Goal: Task Accomplishment & Management: Complete application form

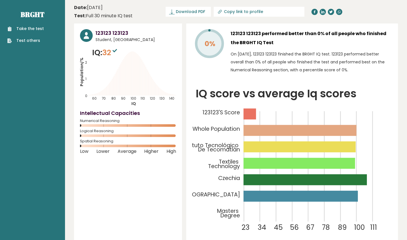
click at [41, 29] on link "Take the test" at bounding box center [25, 29] width 36 height 6
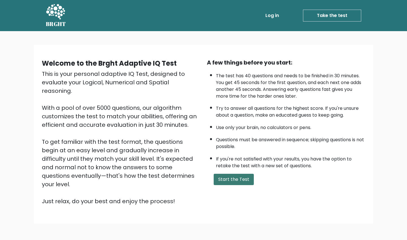
click at [233, 173] on button "Start the Test" at bounding box center [234, 178] width 40 height 11
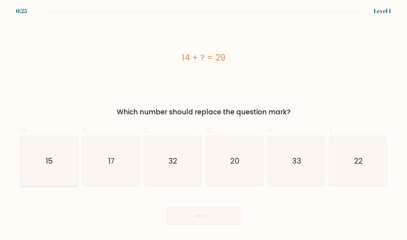
click at [39, 171] on icon "15" at bounding box center [49, 161] width 50 height 50
click at [203, 123] on input "a. 15" at bounding box center [203, 122] width 0 height 4
radio input "true"
click at [187, 216] on button "Next" at bounding box center [203, 215] width 73 height 18
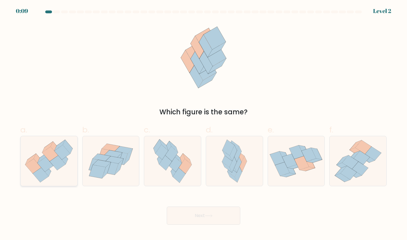
click at [44, 166] on icon at bounding box center [46, 164] width 16 height 15
click at [203, 123] on input "a." at bounding box center [203, 122] width 0 height 4
radio input "true"
click at [234, 215] on button "Next" at bounding box center [203, 215] width 73 height 18
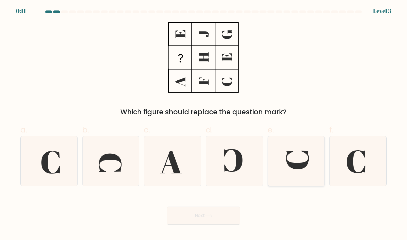
click at [299, 159] on icon at bounding box center [296, 161] width 50 height 50
click at [204, 123] on input "e." at bounding box center [203, 122] width 0 height 4
radio input "true"
click at [184, 219] on button "Next" at bounding box center [203, 215] width 73 height 18
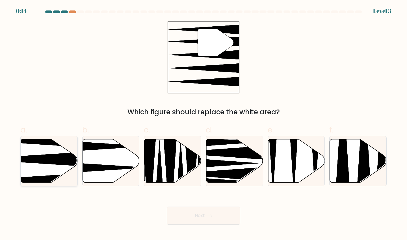
click at [42, 155] on icon at bounding box center [49, 161] width 57 height 44
click at [203, 123] on input "a." at bounding box center [203, 122] width 0 height 4
radio input "true"
click at [211, 219] on button "Next" at bounding box center [203, 215] width 73 height 18
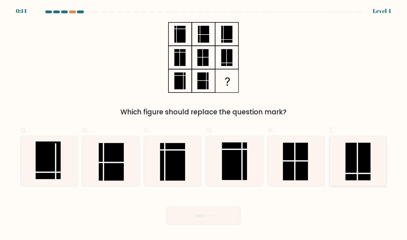
click at [362, 159] on rect at bounding box center [357, 161] width 25 height 38
click at [204, 123] on input "f." at bounding box center [203, 122] width 0 height 4
radio input "true"
click at [44, 156] on rect at bounding box center [48, 160] width 25 height 38
click at [203, 123] on input "a." at bounding box center [203, 122] width 0 height 4
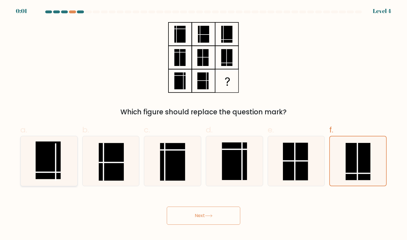
radio input "true"
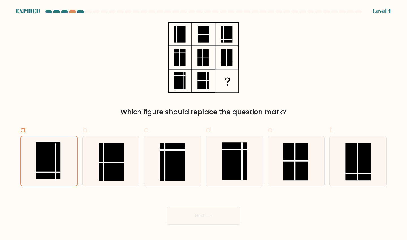
click at [212, 214] on div "Next" at bounding box center [203, 209] width 373 height 32
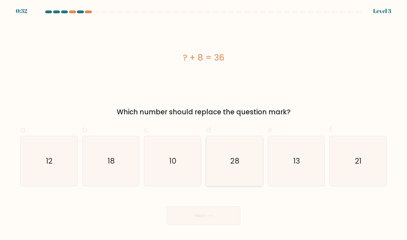
click at [232, 169] on icon "28" at bounding box center [234, 161] width 50 height 50
click at [204, 123] on input "d. 28" at bounding box center [203, 122] width 0 height 4
radio input "true"
click at [208, 214] on icon at bounding box center [209, 215] width 8 height 3
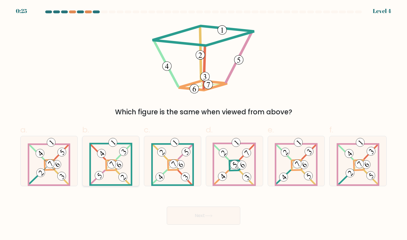
click at [107, 162] on 276 at bounding box center [111, 165] width 10 height 10
click at [203, 123] on input "b." at bounding box center [203, 122] width 0 height 4
radio input "true"
click at [173, 164] on 112 at bounding box center [173, 164] width 12 height 12
click at [203, 123] on input "c." at bounding box center [203, 122] width 0 height 4
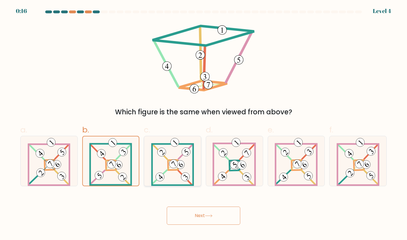
radio input "true"
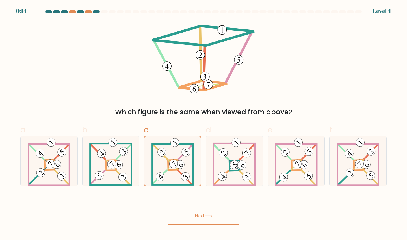
click at [186, 212] on button "Next" at bounding box center [203, 215] width 73 height 18
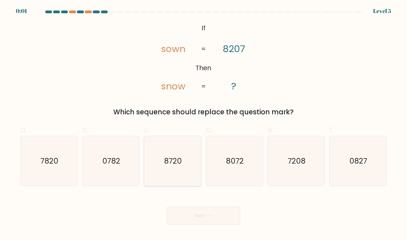
click at [176, 152] on icon "8720" at bounding box center [172, 161] width 50 height 50
click at [203, 123] on input "c. 8720" at bounding box center [203, 122] width 0 height 4
radio input "true"
click at [186, 218] on button "Next" at bounding box center [203, 215] width 73 height 18
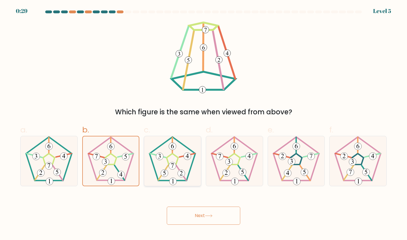
click at [157, 166] on icon at bounding box center [172, 161] width 50 height 50
click at [203, 123] on input "c." at bounding box center [203, 122] width 0 height 4
radio input "true"
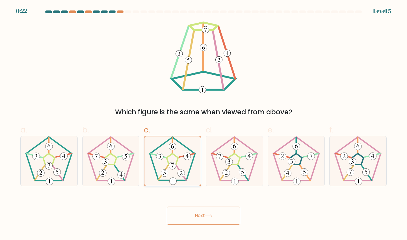
click at [172, 162] on 422 at bounding box center [172, 165] width 7 height 7
click at [203, 123] on input "c." at bounding box center [203, 122] width 0 height 4
click at [192, 212] on button "Next" at bounding box center [203, 215] width 73 height 18
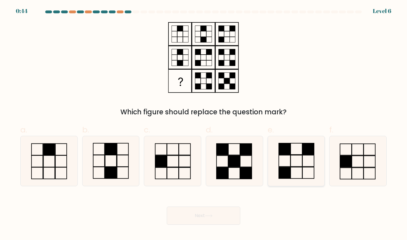
click at [304, 171] on icon at bounding box center [296, 161] width 50 height 50
click at [204, 123] on input "e." at bounding box center [203, 122] width 0 height 4
radio input "true"
click at [216, 214] on button "Next" at bounding box center [203, 215] width 73 height 18
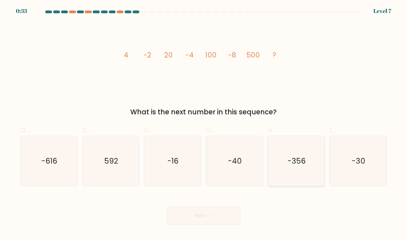
click at [284, 168] on icon "-356" at bounding box center [296, 161] width 50 height 50
click at [204, 123] on input "e. -356" at bounding box center [203, 122] width 0 height 4
radio input "true"
click at [201, 214] on button "Next" at bounding box center [203, 215] width 73 height 18
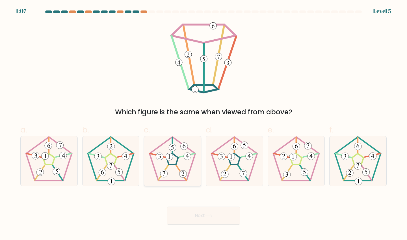
click at [174, 166] on icon at bounding box center [172, 161] width 50 height 50
click at [203, 123] on input "c." at bounding box center [203, 122] width 0 height 4
radio input "true"
click at [188, 214] on button "Next" at bounding box center [203, 215] width 73 height 18
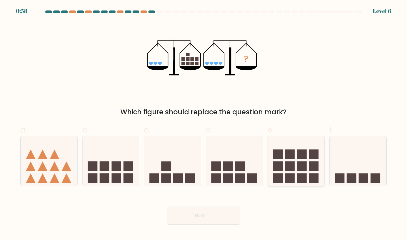
click at [297, 158] on rect at bounding box center [302, 154] width 10 height 10
click at [204, 123] on input "e." at bounding box center [203, 122] width 0 height 4
radio input "true"
click at [203, 215] on button "Next" at bounding box center [203, 215] width 73 height 18
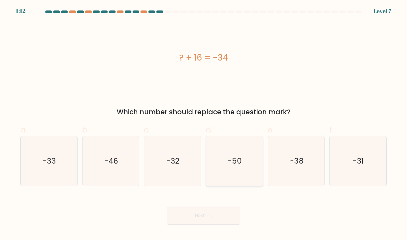
click at [225, 163] on icon "-50" at bounding box center [234, 161] width 50 height 50
click at [204, 123] on input "d. -50" at bounding box center [203, 122] width 0 height 4
radio input "true"
click at [179, 218] on button "Next" at bounding box center [203, 215] width 73 height 18
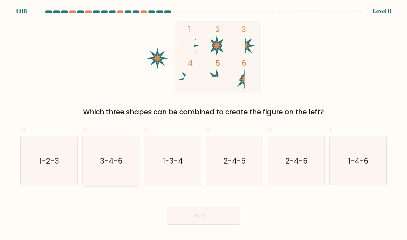
click at [123, 171] on icon "3-4-6" at bounding box center [111, 161] width 50 height 50
click at [203, 123] on input "b. 3-4-6" at bounding box center [203, 122] width 0 height 4
radio input "true"
click at [191, 213] on button "Next" at bounding box center [203, 215] width 73 height 18
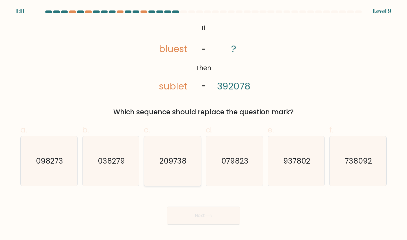
click at [177, 165] on text "209738" at bounding box center [172, 160] width 27 height 10
click at [203, 123] on input "c. 209738" at bounding box center [203, 122] width 0 height 4
radio input "true"
click at [181, 211] on button "Next" at bounding box center [203, 215] width 73 height 18
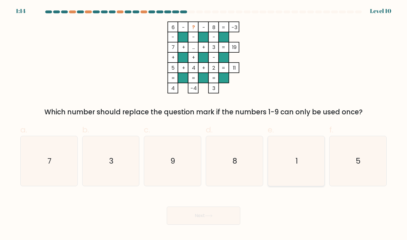
click at [286, 167] on icon "1" at bounding box center [296, 161] width 50 height 50
click at [204, 123] on input "e. 1" at bounding box center [203, 122] width 0 height 4
radio input "true"
click at [201, 219] on button "Next" at bounding box center [203, 215] width 73 height 18
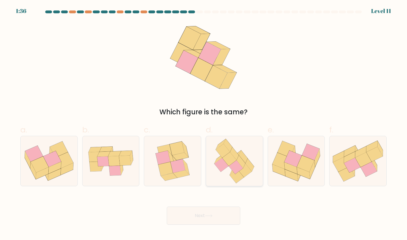
click at [231, 169] on icon at bounding box center [234, 161] width 49 height 50
click at [204, 123] on input "d." at bounding box center [203, 122] width 0 height 4
radio input "true"
click at [214, 223] on button "Next" at bounding box center [203, 215] width 73 height 18
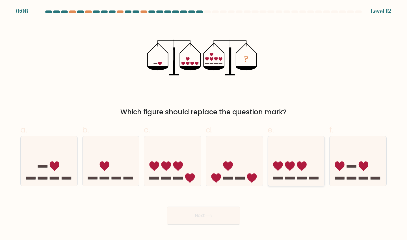
click at [284, 158] on icon at bounding box center [296, 160] width 57 height 47
click at [204, 123] on input "e." at bounding box center [203, 122] width 0 height 4
radio input "true"
click at [47, 156] on icon at bounding box center [49, 160] width 57 height 47
click at [203, 123] on input "a." at bounding box center [203, 122] width 0 height 4
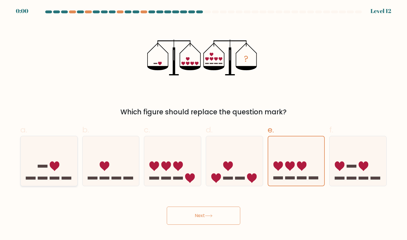
radio input "true"
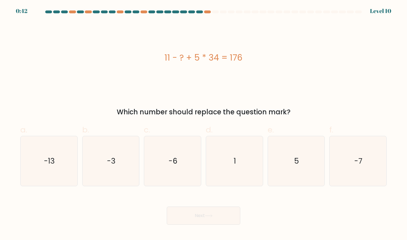
click at [186, 212] on button "Next" at bounding box center [203, 215] width 73 height 18
click at [120, 85] on div "11 - ? + 5 * 34 = 176" at bounding box center [203, 57] width 366 height 72
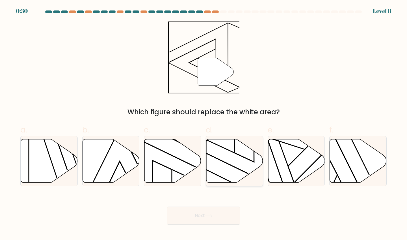
click at [229, 167] on icon at bounding box center [234, 160] width 57 height 43
click at [204, 123] on input "d." at bounding box center [203, 122] width 0 height 4
radio input "true"
click at [202, 215] on button "Next" at bounding box center [203, 215] width 73 height 18
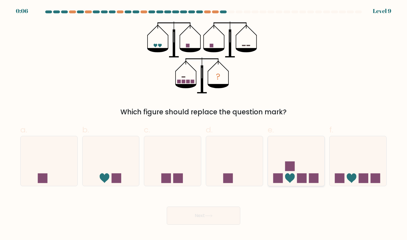
click at [290, 156] on icon at bounding box center [296, 160] width 57 height 47
click at [204, 123] on input "e." at bounding box center [203, 122] width 0 height 4
radio input "true"
click at [347, 154] on icon at bounding box center [357, 160] width 57 height 47
click at [204, 123] on input "f." at bounding box center [203, 122] width 0 height 4
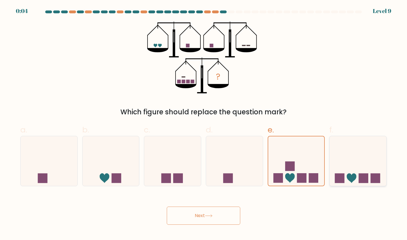
radio input "true"
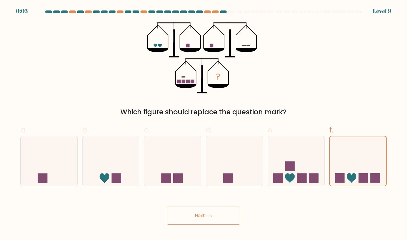
click at [216, 217] on button "Next" at bounding box center [203, 215] width 73 height 18
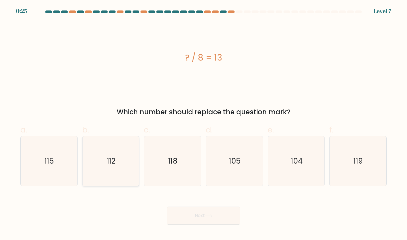
click at [113, 173] on icon "112" at bounding box center [111, 161] width 50 height 50
click at [203, 123] on input "b. 112" at bounding box center [203, 122] width 0 height 4
radio input "true"
click at [209, 218] on button "Next" at bounding box center [203, 215] width 73 height 18
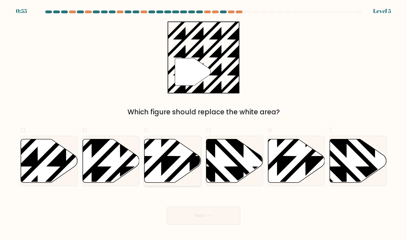
click at [175, 179] on icon at bounding box center [172, 160] width 57 height 43
click at [203, 123] on input "c." at bounding box center [203, 122] width 0 height 4
radio input "true"
click at [44, 163] on icon at bounding box center [49, 160] width 57 height 43
click at [203, 123] on input "a." at bounding box center [203, 122] width 0 height 4
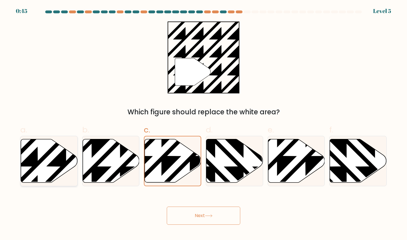
radio input "true"
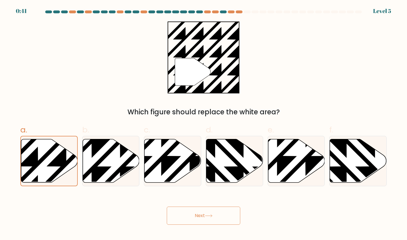
click at [199, 217] on button "Next" at bounding box center [203, 215] width 73 height 18
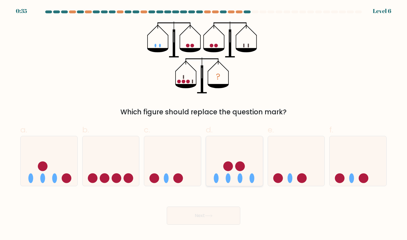
click at [227, 150] on icon at bounding box center [234, 160] width 57 height 47
click at [204, 123] on input "d." at bounding box center [203, 122] width 0 height 4
radio input "true"
click at [208, 216] on icon at bounding box center [209, 215] width 8 height 3
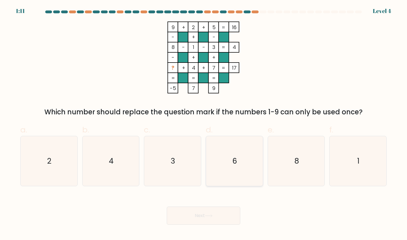
click at [240, 164] on icon "6" at bounding box center [234, 161] width 50 height 50
click at [204, 123] on input "d. 6" at bounding box center [203, 122] width 0 height 4
radio input "true"
click at [210, 219] on button "Next" at bounding box center [203, 215] width 73 height 18
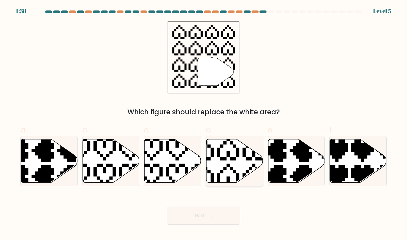
click at [226, 174] on icon at bounding box center [234, 160] width 57 height 43
click at [204, 123] on input "d." at bounding box center [203, 122] width 0 height 4
radio input "true"
click at [216, 219] on button "Next" at bounding box center [203, 215] width 73 height 18
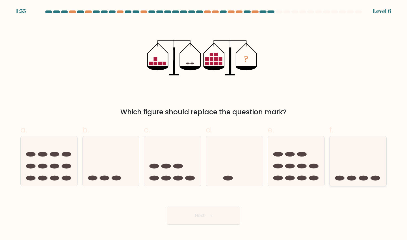
click at [370, 172] on icon at bounding box center [357, 160] width 57 height 47
click at [204, 123] on input "f." at bounding box center [203, 122] width 0 height 4
radio input "true"
click at [229, 215] on button "Next" at bounding box center [203, 215] width 73 height 18
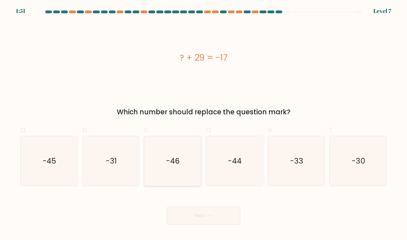
click at [188, 172] on icon "-46" at bounding box center [172, 161] width 50 height 50
click at [203, 123] on input "c. -46" at bounding box center [203, 122] width 0 height 4
radio input "true"
click at [195, 213] on button "Next" at bounding box center [203, 215] width 73 height 18
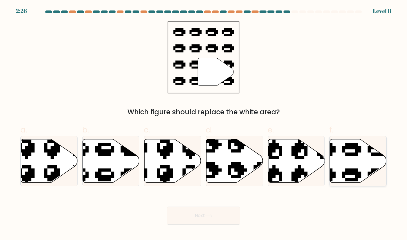
click at [358, 160] on icon at bounding box center [358, 160] width 57 height 43
click at [204, 123] on input "f." at bounding box center [203, 122] width 0 height 4
radio input "true"
click at [113, 166] on icon at bounding box center [110, 160] width 57 height 43
click at [203, 123] on input "b." at bounding box center [203, 122] width 0 height 4
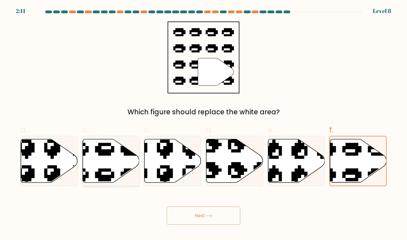
radio input "true"
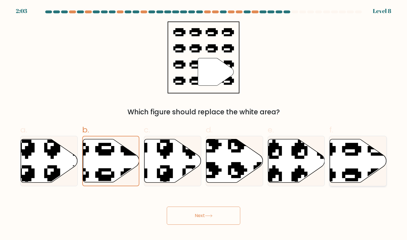
click at [347, 155] on icon at bounding box center [339, 136] width 96 height 90
click at [204, 123] on input "f." at bounding box center [203, 122] width 0 height 4
radio input "true"
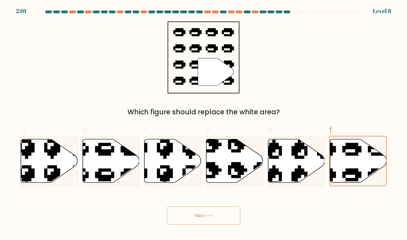
click at [201, 217] on button "Next" at bounding box center [203, 215] width 73 height 18
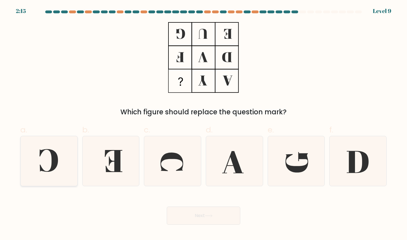
click at [42, 148] on icon at bounding box center [49, 161] width 50 height 50
click at [203, 123] on input "a." at bounding box center [203, 122] width 0 height 4
radio input "true"
click at [187, 213] on button "Next" at bounding box center [203, 215] width 73 height 18
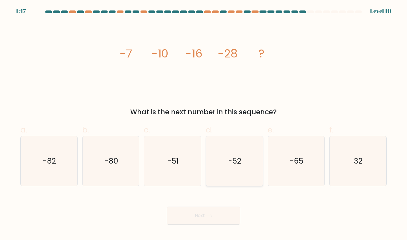
click at [237, 162] on text "-52" at bounding box center [234, 160] width 13 height 10
click at [204, 123] on input "d. -52" at bounding box center [203, 122] width 0 height 4
radio input "true"
click at [197, 214] on button "Next" at bounding box center [203, 215] width 73 height 18
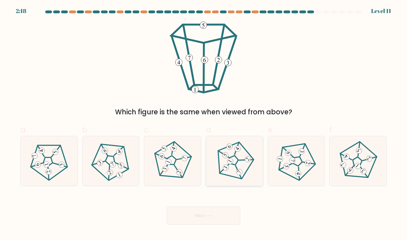
click at [233, 164] on 142 at bounding box center [233, 160] width 12 height 12
click at [204, 123] on input "d." at bounding box center [203, 122] width 0 height 4
radio input "true"
click at [175, 172] on icon at bounding box center [173, 161] width 40 height 40
click at [203, 123] on input "c." at bounding box center [203, 122] width 0 height 4
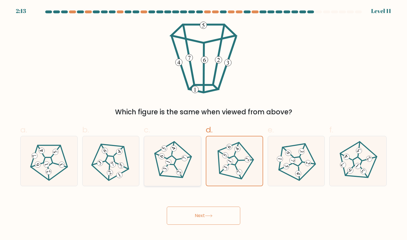
radio input "true"
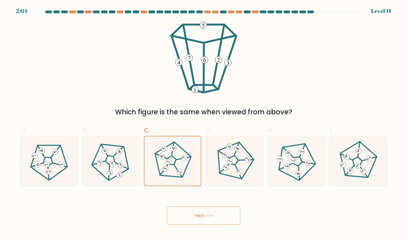
click at [181, 214] on button "Next" at bounding box center [203, 215] width 73 height 18
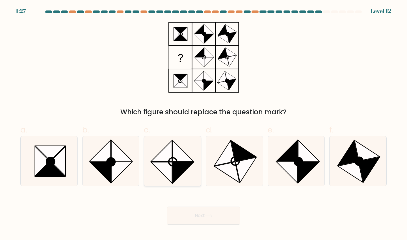
click at [172, 161] on icon at bounding box center [161, 150] width 21 height 21
click at [203, 123] on input "c." at bounding box center [203, 122] width 0 height 4
radio input "true"
click at [232, 155] on icon at bounding box center [224, 152] width 21 height 25
click at [204, 123] on input "d." at bounding box center [203, 122] width 0 height 4
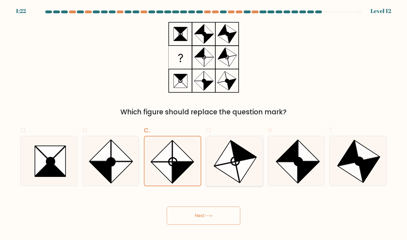
radio input "true"
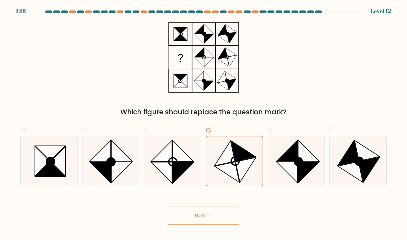
click at [209, 212] on button "Next" at bounding box center [203, 215] width 73 height 18
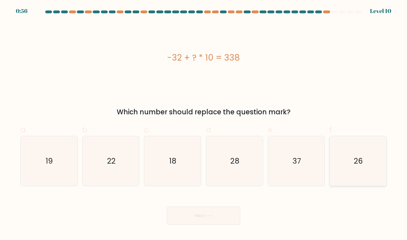
click at [362, 167] on icon "26" at bounding box center [358, 161] width 50 height 50
click at [204, 123] on input "f. 26" at bounding box center [203, 122] width 0 height 4
radio input "true"
click at [295, 150] on icon "37" at bounding box center [296, 161] width 50 height 50
click at [204, 123] on input "e. 37" at bounding box center [203, 122] width 0 height 4
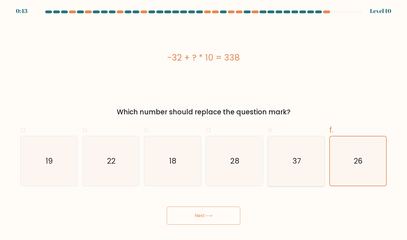
radio input "true"
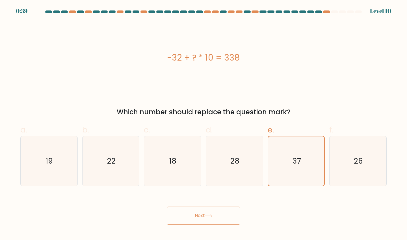
click at [211, 216] on icon at bounding box center [208, 215] width 7 height 3
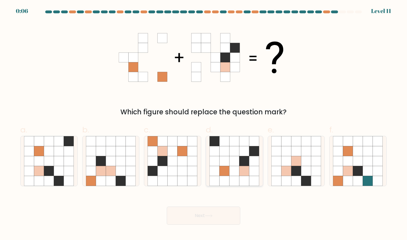
click at [246, 159] on icon at bounding box center [244, 161] width 10 height 10
click at [204, 123] on input "d." at bounding box center [203, 122] width 0 height 4
radio input "true"
click at [209, 217] on icon at bounding box center [209, 215] width 8 height 3
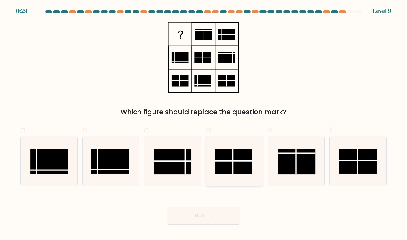
click at [234, 147] on icon at bounding box center [234, 161] width 50 height 50
click at [204, 123] on input "d." at bounding box center [203, 122] width 0 height 4
radio input "true"
click at [212, 217] on icon at bounding box center [209, 215] width 8 height 3
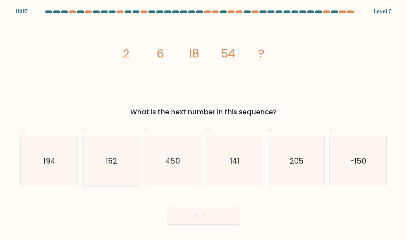
click at [115, 165] on text "162" at bounding box center [111, 160] width 11 height 10
click at [203, 123] on input "b. 162" at bounding box center [203, 122] width 0 height 4
radio input "true"
click at [192, 223] on button "Next" at bounding box center [203, 215] width 73 height 18
click at [191, 215] on button "Next" at bounding box center [203, 215] width 73 height 18
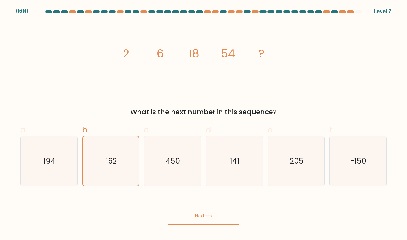
click at [223, 217] on button "Next" at bounding box center [203, 215] width 73 height 18
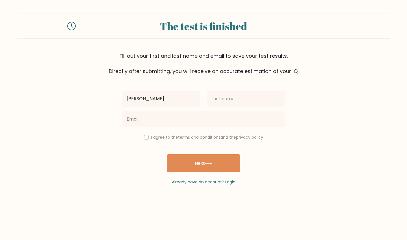
type input "[PERSON_NAME]"
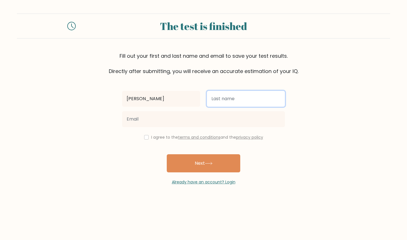
click at [223, 98] on input "text" at bounding box center [246, 99] width 78 height 16
type input "voronina"
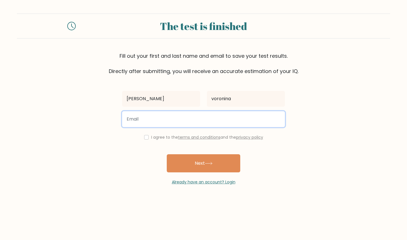
click at [151, 117] on input "email" at bounding box center [203, 119] width 163 height 16
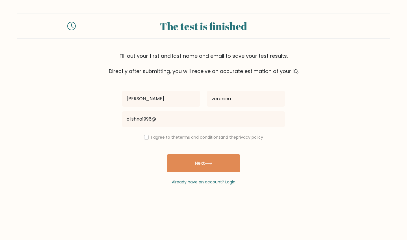
click at [142, 90] on div "[PERSON_NAME]" at bounding box center [161, 98] width 85 height 20
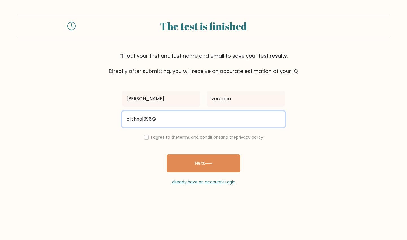
click at [166, 124] on input "olishna1996@" at bounding box center [203, 119] width 163 height 16
type input "[EMAIL_ADDRESS][DOMAIN_NAME]"
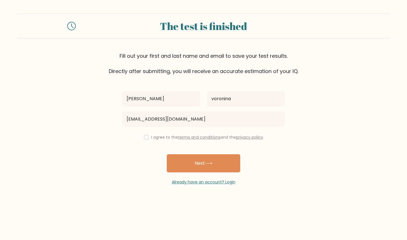
click at [144, 136] on input "checkbox" at bounding box center [146, 137] width 5 height 5
checkbox input "true"
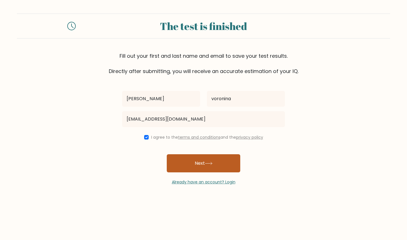
click at [198, 163] on button "Next" at bounding box center [203, 163] width 73 height 18
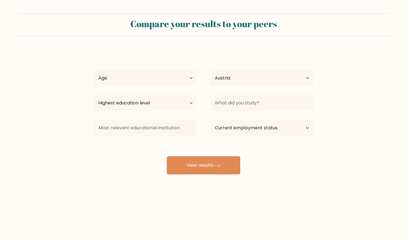
select select "AT"
select select "25_34"
select select "CZ"
select select "upper_secondary"
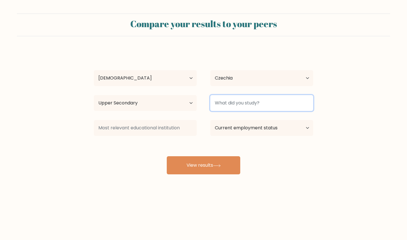
click at [255, 106] on input at bounding box center [261, 103] width 103 height 16
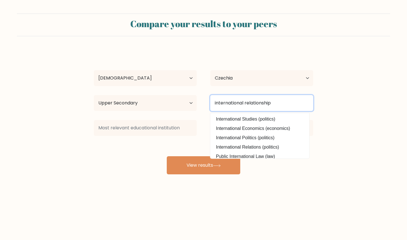
type input "international relationship"
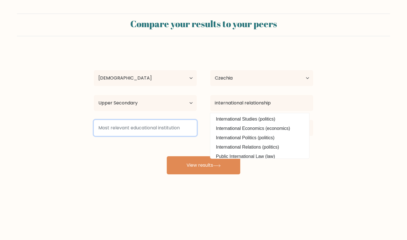
click at [170, 131] on input at bounding box center [145, 128] width 103 height 16
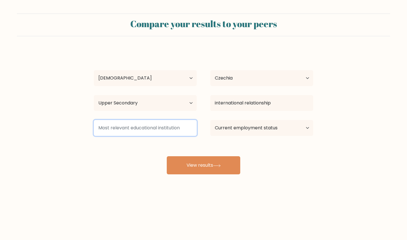
click at [151, 127] on input at bounding box center [145, 128] width 103 height 16
type input "non"
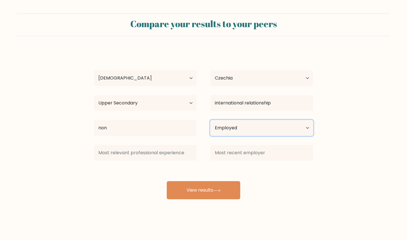
select select "other"
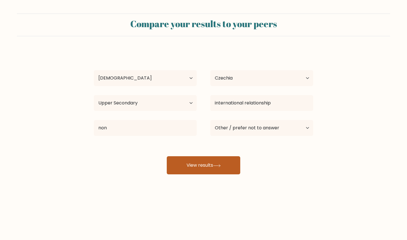
click at [217, 164] on button "View results" at bounding box center [203, 165] width 73 height 18
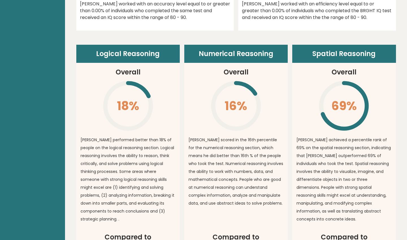
scroll to position [368, 0]
drag, startPoint x: 313, startPoint y: 54, endPoint x: 288, endPoint y: 56, distance: 25.2
click at [304, 56] on header "Spatial Reasoning" at bounding box center [343, 54] width 103 height 18
click at [288, 56] on div "Logical Reasoning Overall 18% \ [PERSON_NAME] performed better than 18% of peop…" at bounding box center [235, 166] width 319 height 243
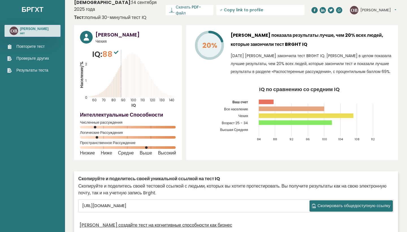
scroll to position [14, 0]
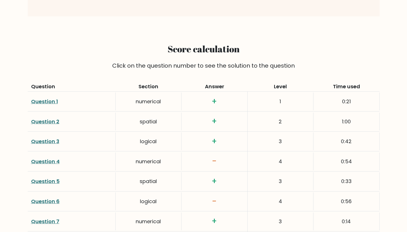
scroll to position [727, 0]
drag, startPoint x: 218, startPoint y: 161, endPoint x: 200, endPoint y: 161, distance: 18.6
click at [200, 161] on h3 "-" at bounding box center [214, 161] width 59 height 10
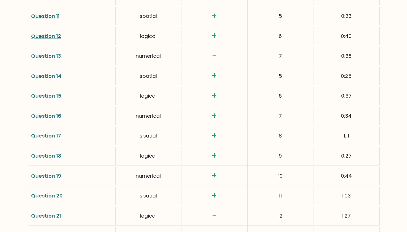
scroll to position [1011, 0]
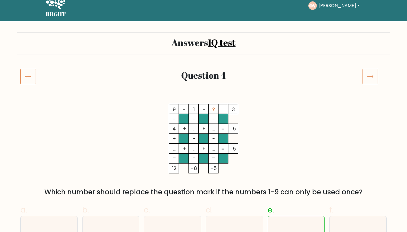
scroll to position [9, 0]
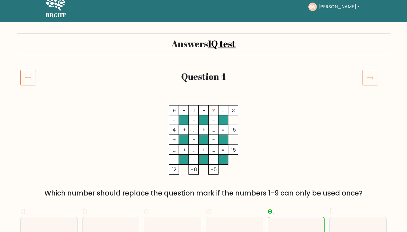
click at [26, 79] on icon at bounding box center [28, 77] width 16 height 16
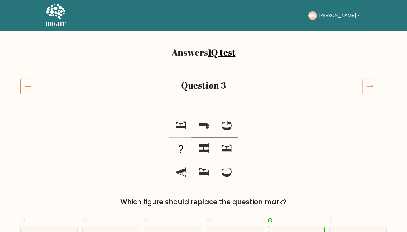
click at [29, 86] on icon at bounding box center [28, 86] width 6 height 3
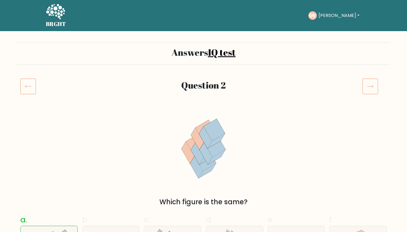
click at [29, 86] on icon at bounding box center [28, 86] width 16 height 16
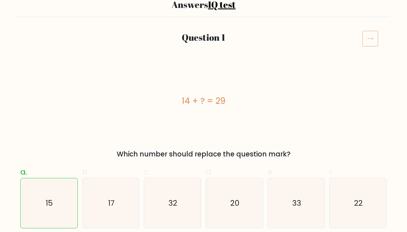
scroll to position [48, 0]
click at [370, 46] on rect at bounding box center [369, 38] width 15 height 15
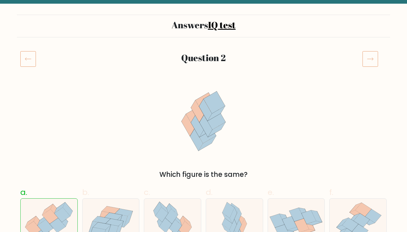
scroll to position [26, 0]
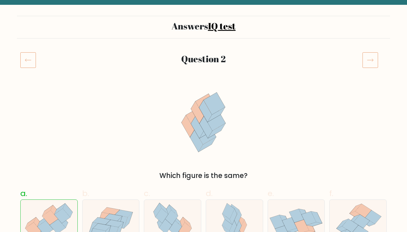
click at [367, 56] on icon at bounding box center [370, 60] width 16 height 16
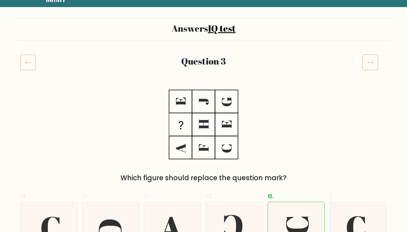
scroll to position [21, 0]
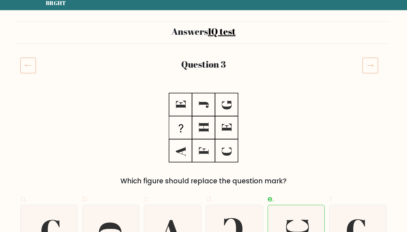
click at [366, 66] on icon at bounding box center [370, 65] width 16 height 16
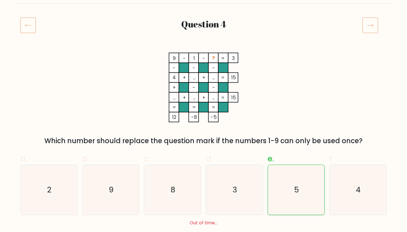
scroll to position [59, 0]
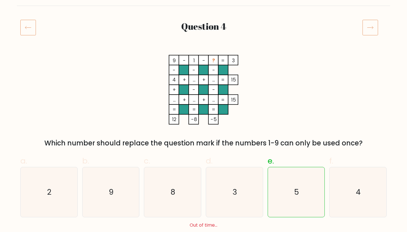
click at [372, 33] on icon at bounding box center [370, 27] width 16 height 16
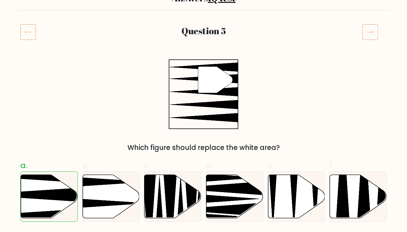
scroll to position [53, 0]
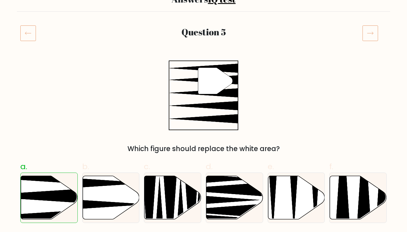
click at [368, 32] on icon at bounding box center [370, 33] width 16 height 16
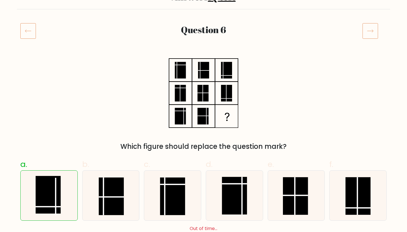
scroll to position [55, 0]
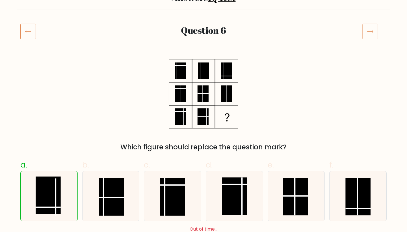
click at [370, 26] on icon at bounding box center [370, 31] width 16 height 16
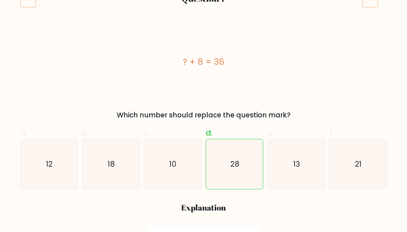
scroll to position [56, 0]
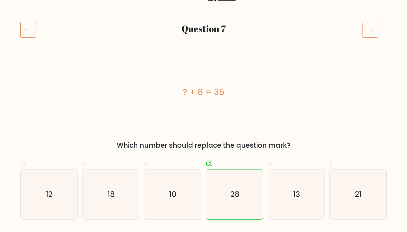
click at [369, 35] on icon at bounding box center [370, 30] width 16 height 16
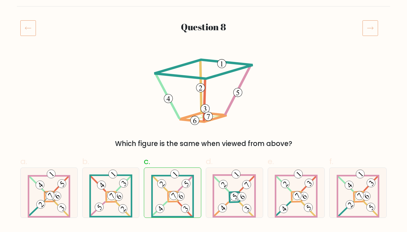
scroll to position [52, 0]
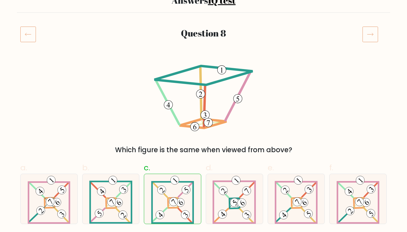
click at [366, 35] on icon at bounding box center [370, 34] width 16 height 16
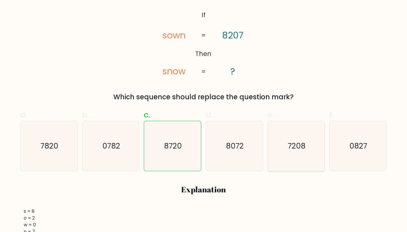
scroll to position [64, 0]
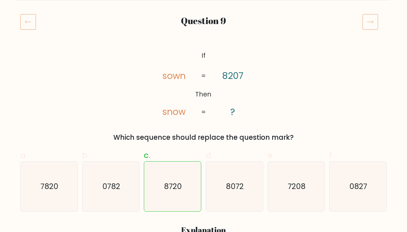
click at [366, 23] on icon at bounding box center [370, 22] width 16 height 16
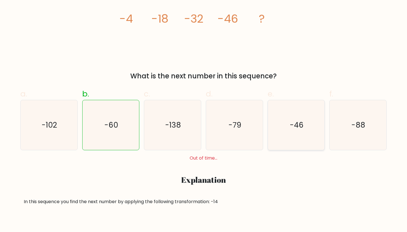
scroll to position [65, 0]
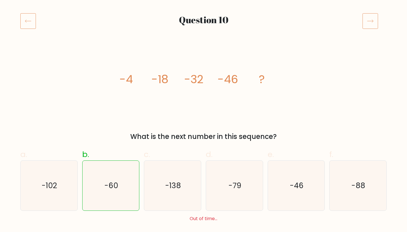
click at [372, 18] on icon at bounding box center [370, 21] width 16 height 16
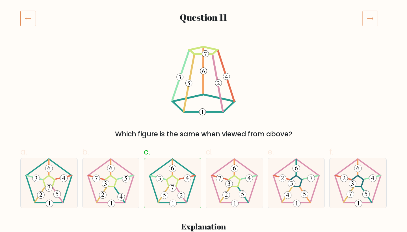
scroll to position [67, 0]
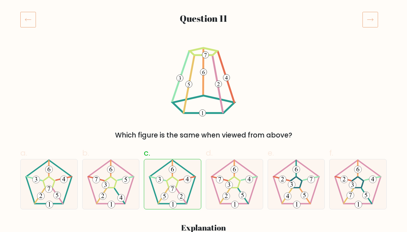
click at [374, 18] on icon at bounding box center [370, 20] width 16 height 16
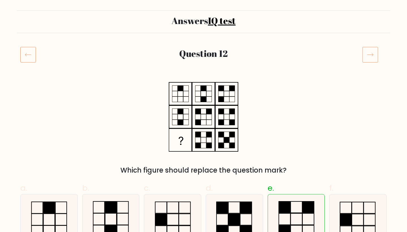
scroll to position [32, 0]
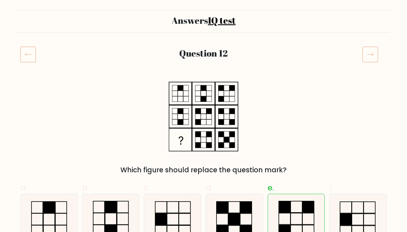
click at [364, 55] on icon at bounding box center [370, 54] width 16 height 16
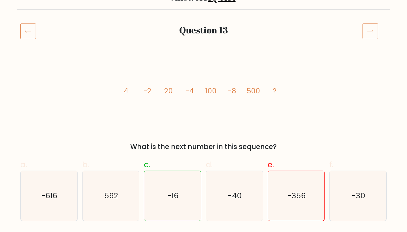
scroll to position [55, 0]
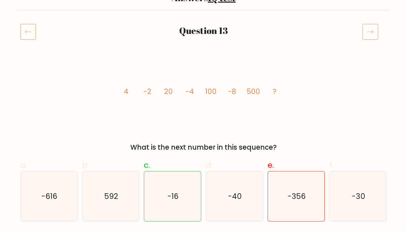
click at [368, 32] on icon at bounding box center [370, 32] width 6 height 3
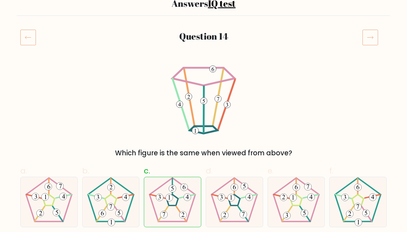
scroll to position [48, 0]
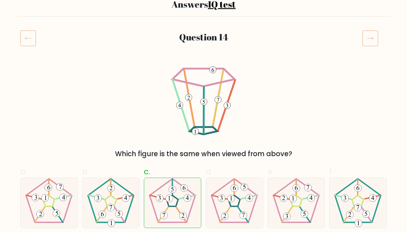
click at [366, 38] on icon at bounding box center [370, 38] width 16 height 16
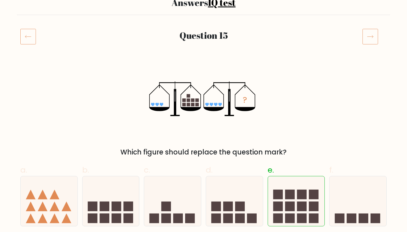
scroll to position [49, 0]
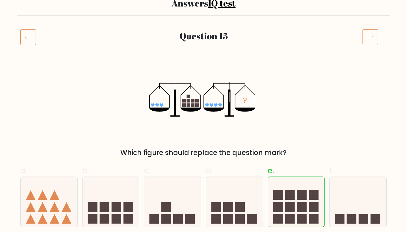
click at [370, 41] on icon at bounding box center [370, 37] width 16 height 16
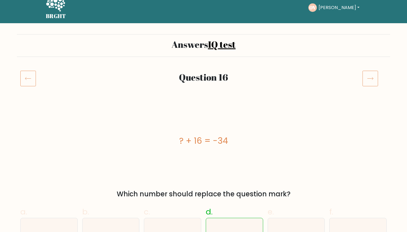
scroll to position [8, 0]
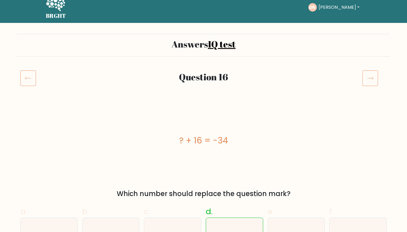
click at [367, 84] on icon at bounding box center [370, 78] width 16 height 16
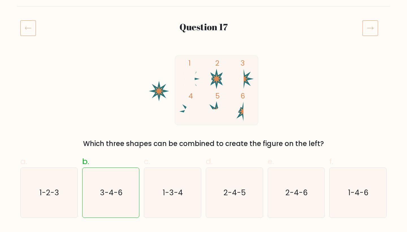
scroll to position [55, 0]
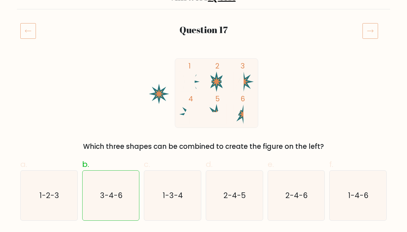
click at [367, 32] on icon at bounding box center [370, 31] width 16 height 16
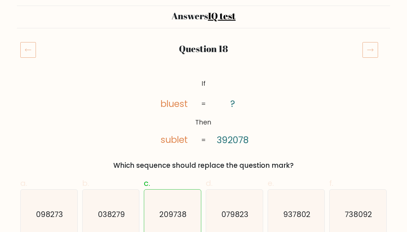
scroll to position [37, 0]
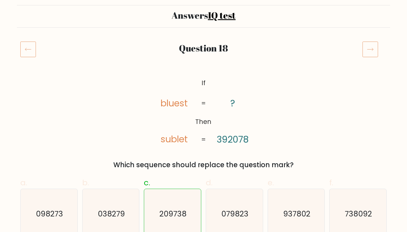
click at [369, 53] on icon at bounding box center [370, 49] width 16 height 16
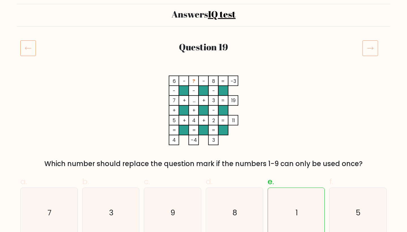
scroll to position [39, 0]
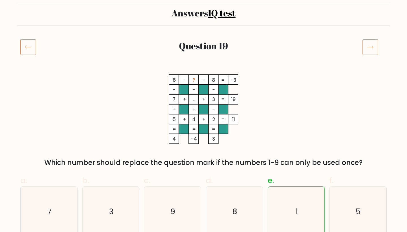
click at [367, 44] on icon at bounding box center [370, 47] width 16 height 16
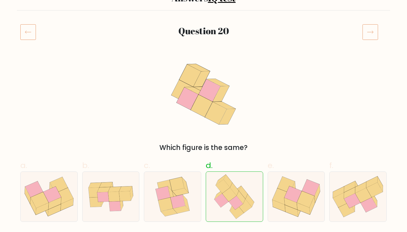
scroll to position [55, 0]
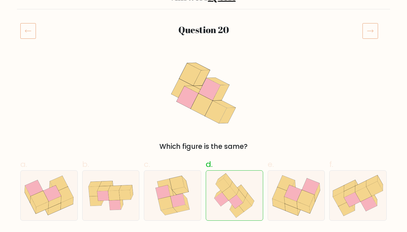
click at [372, 31] on icon at bounding box center [370, 31] width 6 height 3
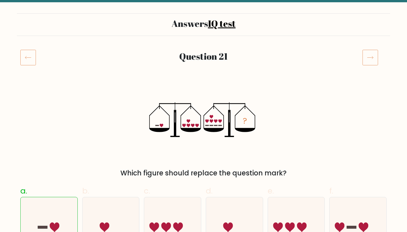
scroll to position [30, 0]
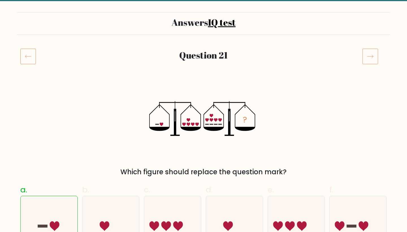
click at [373, 55] on icon at bounding box center [370, 56] width 16 height 16
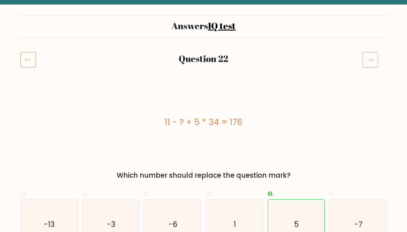
scroll to position [27, 0]
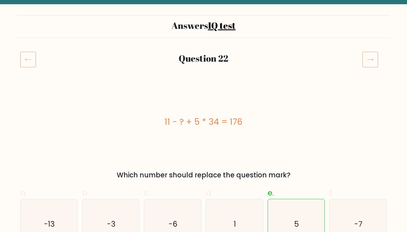
click icon
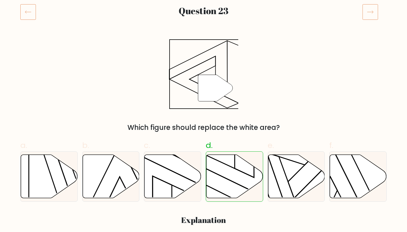
scroll to position [71, 0]
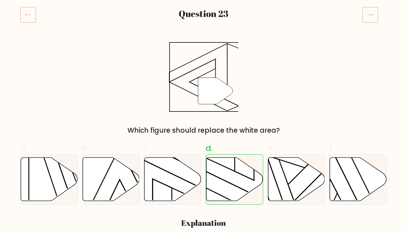
click at [367, 17] on icon at bounding box center [370, 15] width 16 height 16
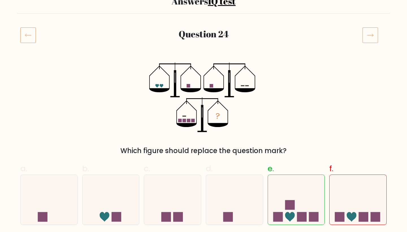
scroll to position [51, 0]
click at [371, 37] on icon at bounding box center [370, 35] width 16 height 16
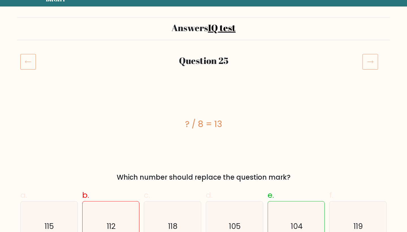
scroll to position [24, 0]
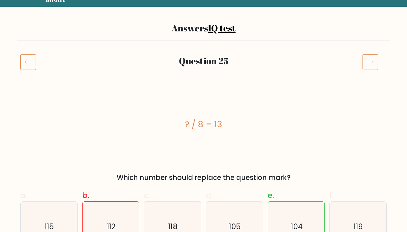
click at [374, 56] on icon at bounding box center [370, 62] width 16 height 16
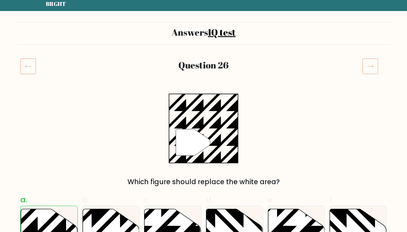
scroll to position [21, 0]
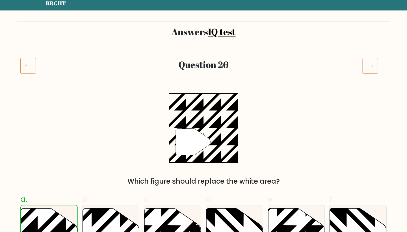
click at [377, 63] on icon at bounding box center [370, 66] width 16 height 16
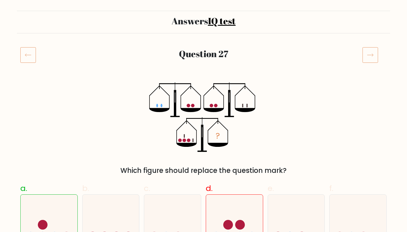
scroll to position [30, 0]
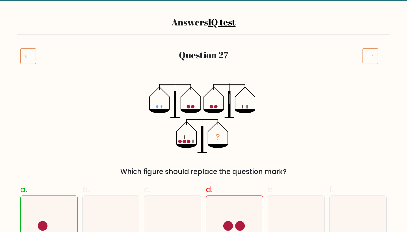
click at [374, 61] on icon at bounding box center [370, 56] width 16 height 16
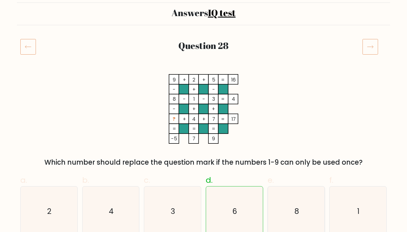
scroll to position [20, 0]
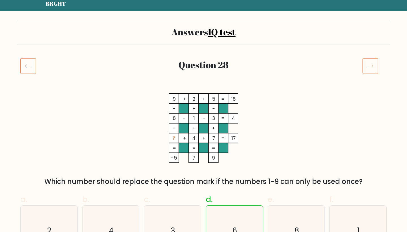
click at [367, 68] on icon at bounding box center [370, 66] width 16 height 16
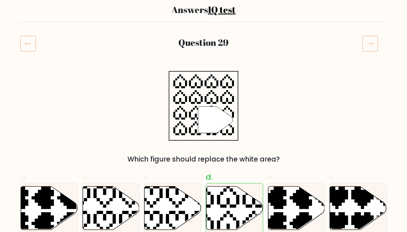
scroll to position [42, 0]
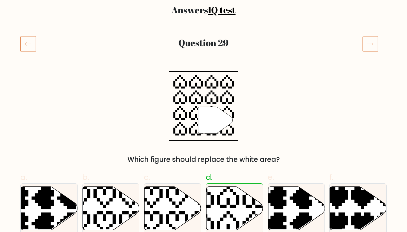
click at [375, 41] on icon at bounding box center [370, 44] width 16 height 16
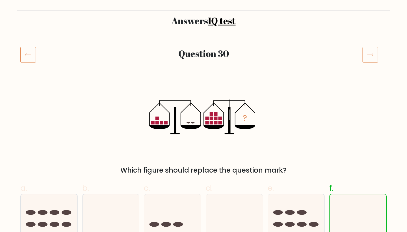
scroll to position [32, 0]
click at [372, 56] on icon at bounding box center [370, 54] width 16 height 16
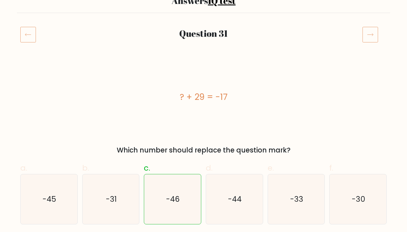
scroll to position [53, 0]
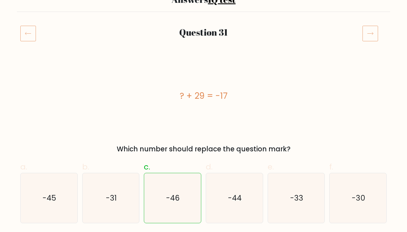
click at [365, 32] on icon at bounding box center [370, 33] width 16 height 16
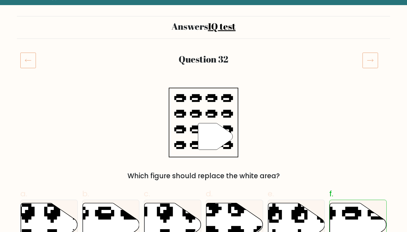
scroll to position [26, 0]
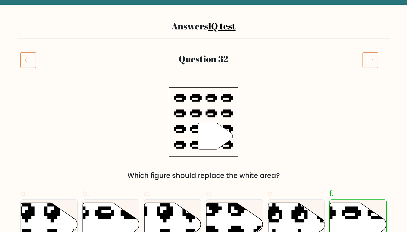
click at [368, 64] on icon at bounding box center [370, 60] width 16 height 16
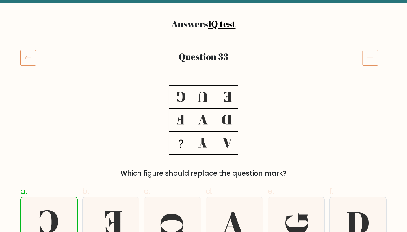
scroll to position [29, 0]
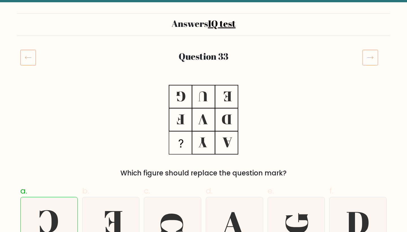
click at [366, 60] on icon at bounding box center [370, 57] width 16 height 16
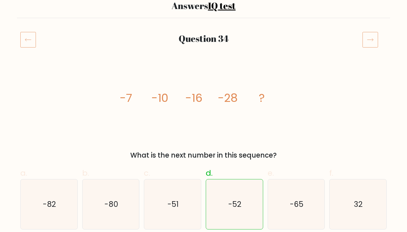
scroll to position [47, 0]
click at [370, 42] on icon at bounding box center [370, 39] width 16 height 16
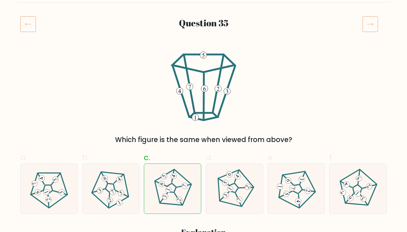
scroll to position [62, 0]
click at [372, 22] on icon at bounding box center [370, 24] width 16 height 16
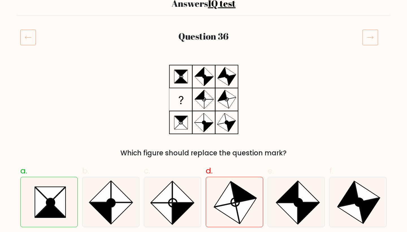
scroll to position [49, 0]
click at [370, 35] on icon at bounding box center [370, 37] width 16 height 16
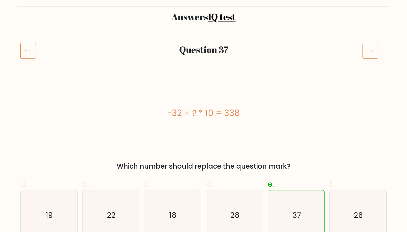
scroll to position [36, 0]
click at [372, 45] on icon at bounding box center [370, 50] width 16 height 16
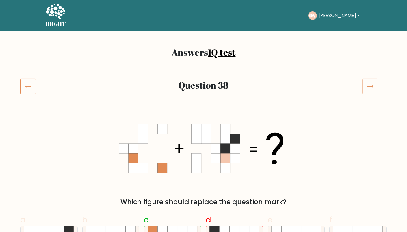
click at [365, 85] on icon at bounding box center [370, 86] width 16 height 16
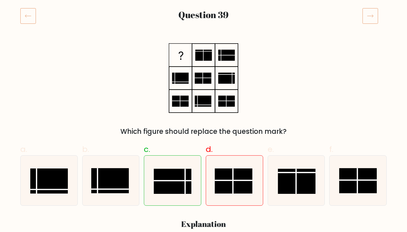
scroll to position [63, 0]
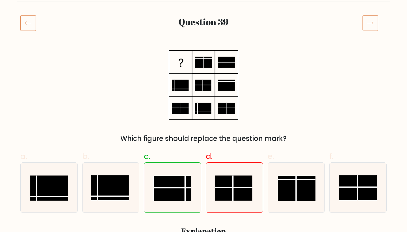
click at [371, 26] on icon at bounding box center [370, 23] width 16 height 16
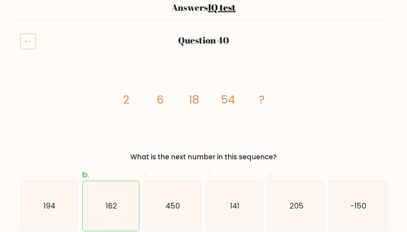
scroll to position [43, 0]
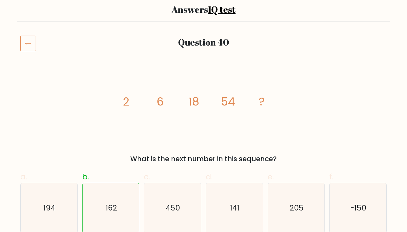
click at [28, 42] on icon at bounding box center [28, 43] width 16 height 16
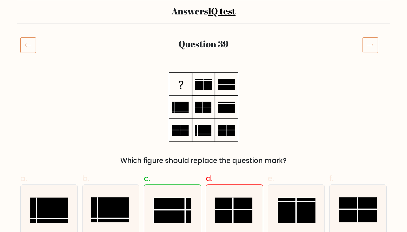
scroll to position [42, 0]
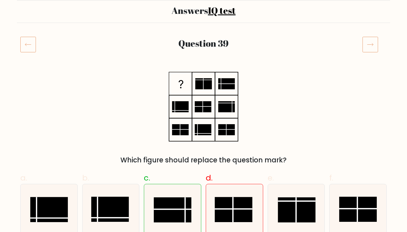
click at [370, 44] on icon at bounding box center [370, 44] width 6 height 3
